Goal: Check status: Check status

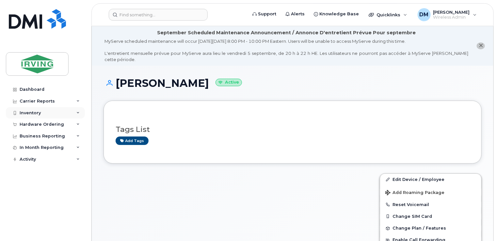
click at [42, 110] on div "Inventory" at bounding box center [45, 113] width 79 height 12
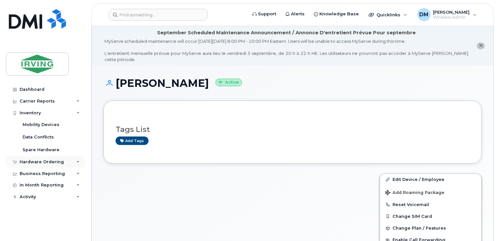
click at [55, 160] on div "Hardware Ordering" at bounding box center [42, 162] width 44 height 5
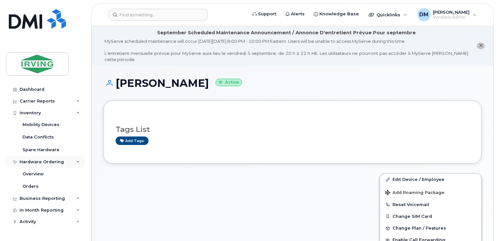
click at [55, 160] on div "Hardware Ordering" at bounding box center [42, 162] width 44 height 5
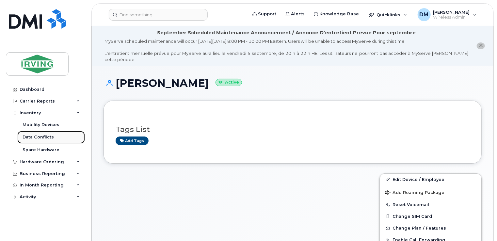
click at [47, 131] on link "Data Conflicts" at bounding box center [51, 137] width 68 height 12
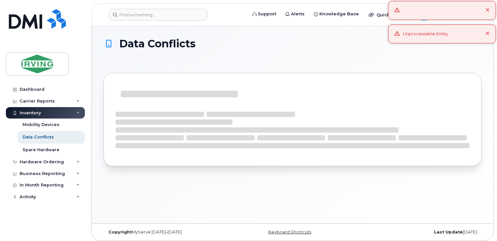
click at [486, 34] on icon at bounding box center [488, 34] width 4 height 4
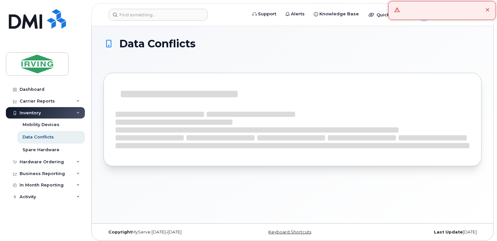
click at [490, 14] on div at bounding box center [443, 10] width 108 height 19
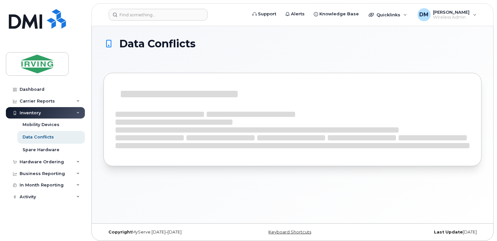
click at [136, 44] on span "Data Conflicts" at bounding box center [157, 43] width 76 height 11
drag, startPoint x: 136, startPoint y: 44, endPoint x: 178, endPoint y: 37, distance: 42.3
click at [178, 38] on span "Data Conflicts" at bounding box center [157, 43] width 76 height 11
click at [438, 232] on strong "Last Update" at bounding box center [448, 232] width 29 height 5
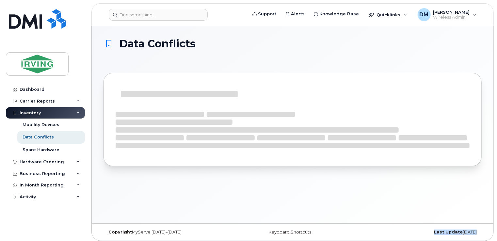
click at [438, 231] on strong "Last Update" at bounding box center [448, 232] width 29 height 5
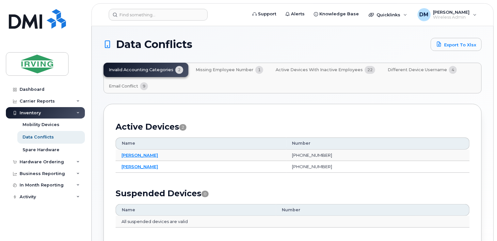
click at [331, 71] on span "Active Devices with Inactive Employees" at bounding box center [319, 69] width 87 height 5
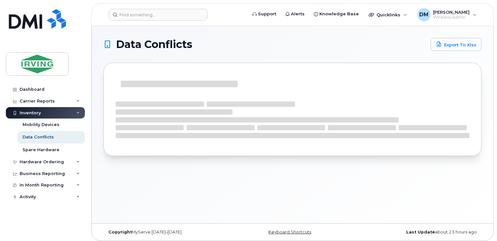
click at [397, 164] on div at bounding box center [293, 114] width 378 height 103
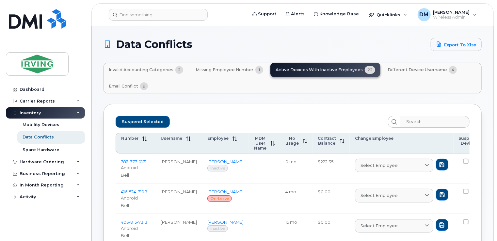
click at [393, 67] on button "Different Device Username 4" at bounding box center [423, 70] width 80 height 14
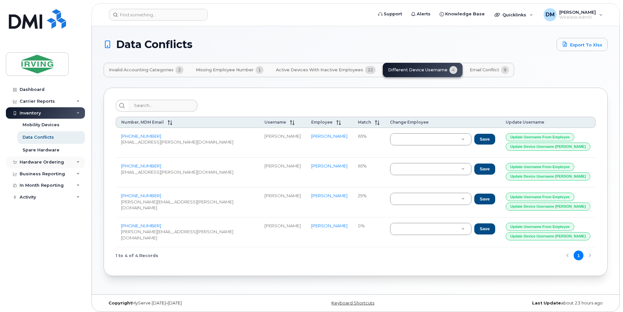
click at [59, 161] on div "Hardware Ordering" at bounding box center [42, 162] width 44 height 5
click at [52, 175] on link "Overview" at bounding box center [51, 174] width 68 height 12
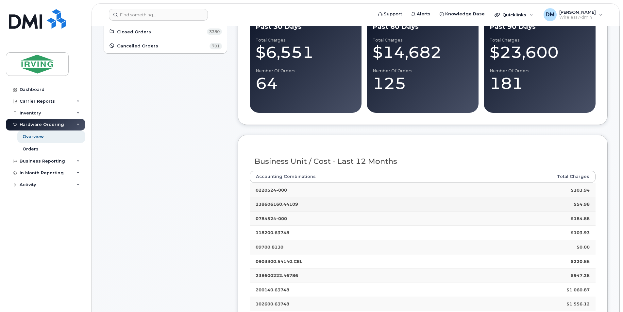
scroll to position [131, 0]
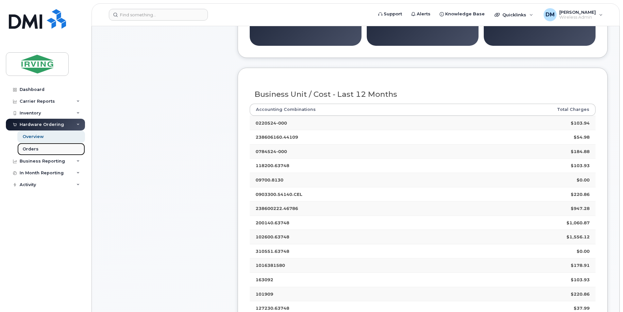
click at [64, 153] on link "Orders" at bounding box center [51, 149] width 68 height 12
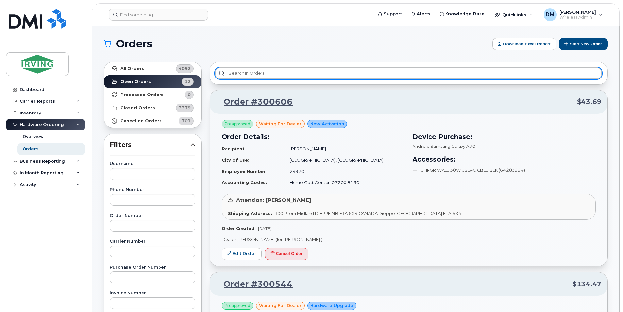
click at [329, 74] on input "text" at bounding box center [408, 73] width 387 height 12
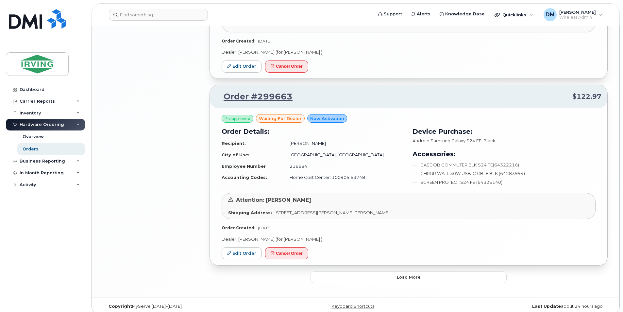
scroll to position [1254, 0]
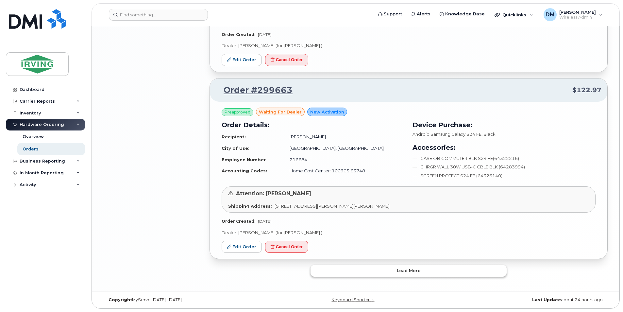
click at [418, 274] on button "Load more" at bounding box center [409, 271] width 196 height 12
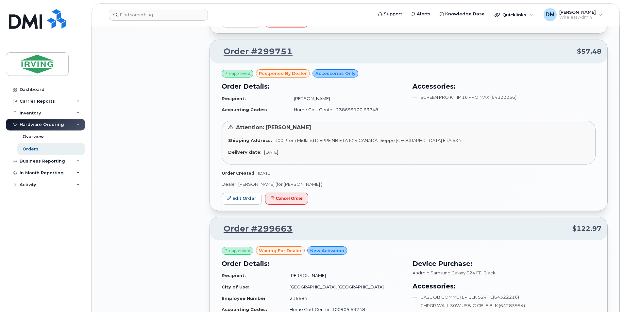
scroll to position [0, 0]
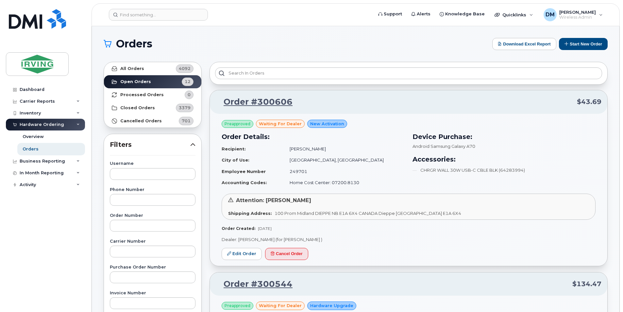
drag, startPoint x: 428, startPoint y: 280, endPoint x: 434, endPoint y: 123, distance: 157.0
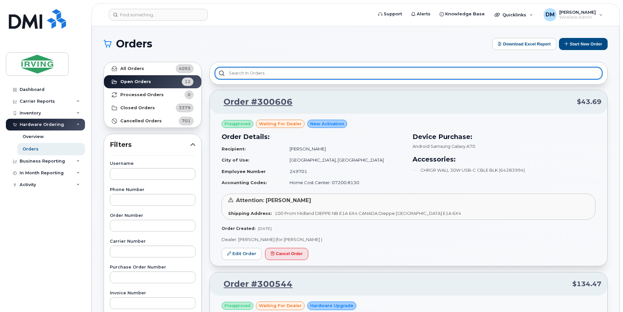
click at [378, 78] on input "text" at bounding box center [408, 73] width 387 height 12
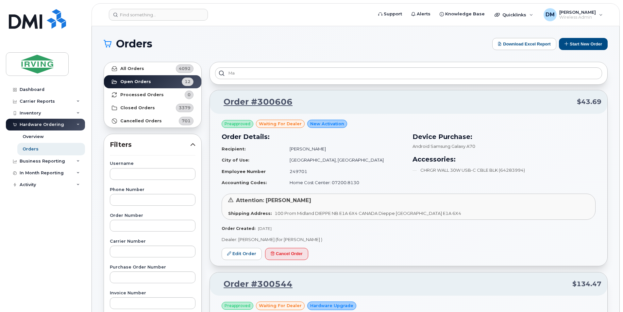
click at [352, 66] on div "ma" at bounding box center [409, 73] width 398 height 23
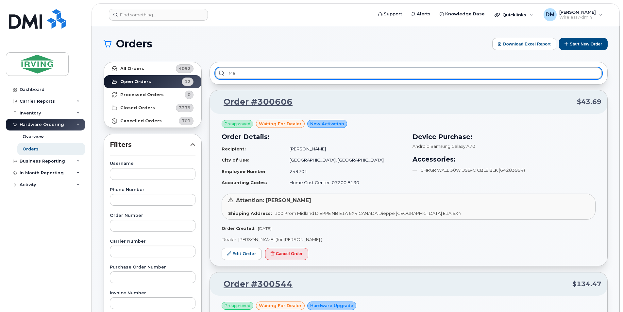
click at [354, 70] on input "ma" at bounding box center [408, 73] width 387 height 12
paste input "Amaral"
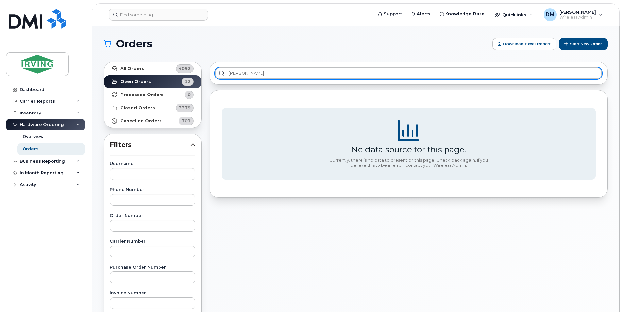
click at [354, 70] on input "Amaral" at bounding box center [408, 73] width 387 height 12
type input "A"
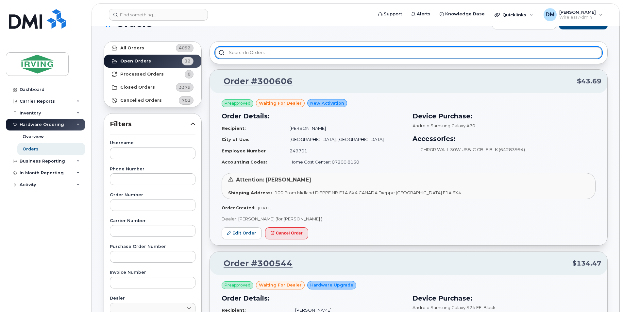
scroll to position [25, 0]
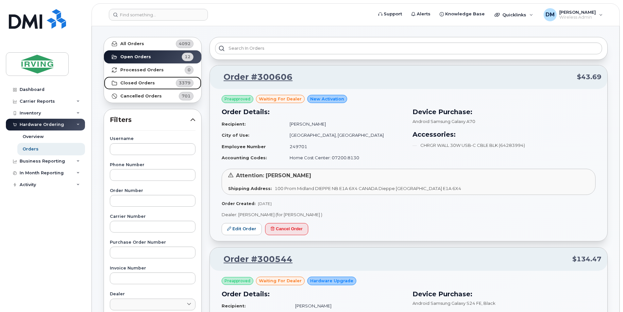
click at [167, 86] on link "Closed Orders 3379" at bounding box center [152, 82] width 97 height 13
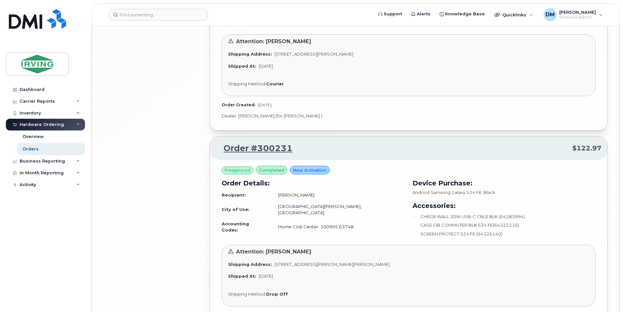
scroll to position [1525, 0]
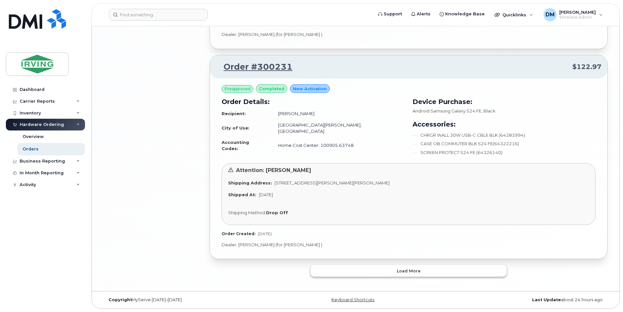
click at [381, 268] on button "Load more" at bounding box center [409, 271] width 196 height 12
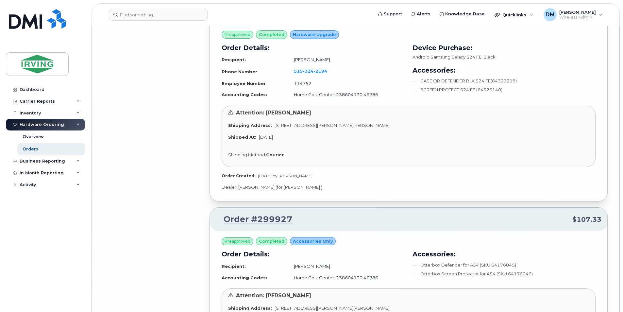
scroll to position [2539, 0]
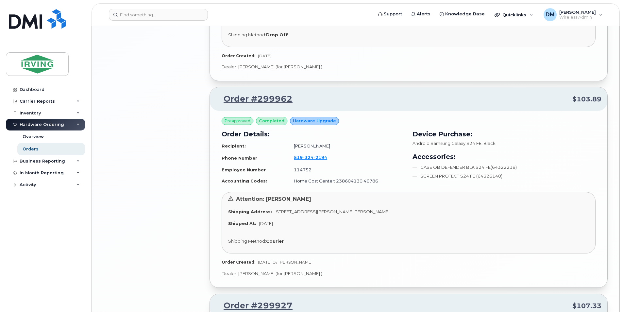
click at [418, 141] on span "Android Samsung Galaxy S24 FE" at bounding box center [446, 143] width 69 height 5
drag, startPoint x: 418, startPoint y: 137, endPoint x: 479, endPoint y: 135, distance: 61.8
click at [479, 141] on span "Android Samsung Galaxy S24 FE" at bounding box center [446, 143] width 69 height 5
drag, startPoint x: 479, startPoint y: 135, endPoint x: 472, endPoint y: 138, distance: 7.8
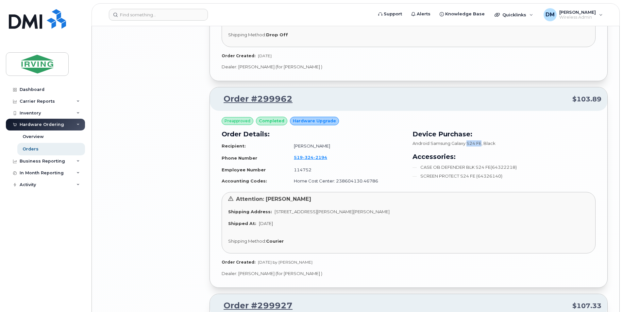
click at [472, 141] on span "Android Samsung Galaxy S24 FE" at bounding box center [446, 143] width 69 height 5
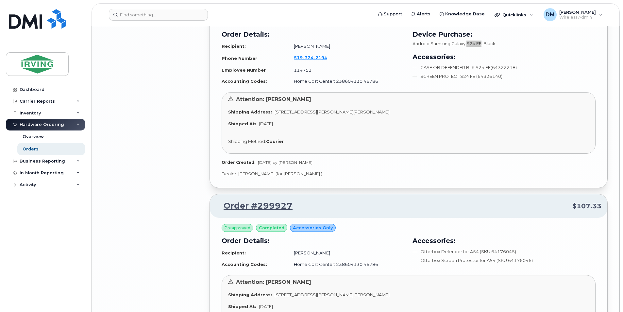
scroll to position [2866, 0]
